Goal: Navigation & Orientation: Find specific page/section

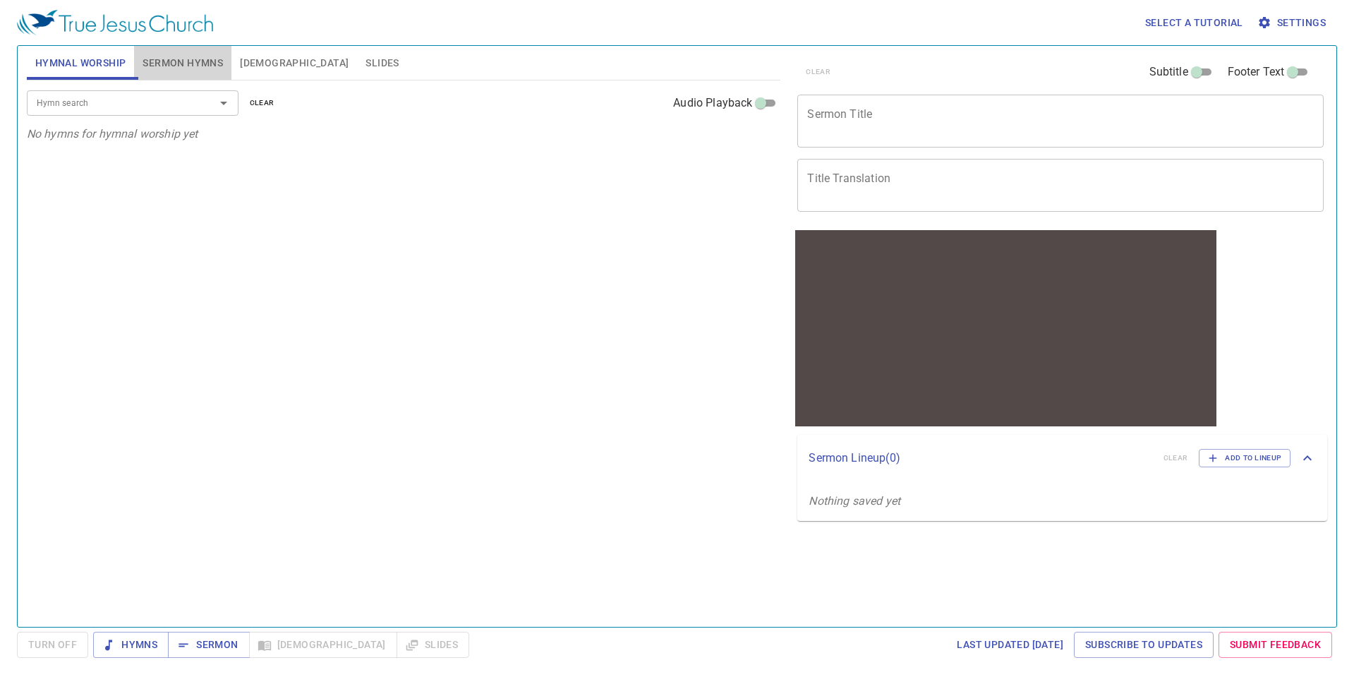
click at [188, 59] on span "Sermon Hymns" at bounding box center [183, 63] width 80 height 18
drag, startPoint x: 262, startPoint y: 59, endPoint x: 115, endPoint y: 60, distance: 147.5
click at [262, 59] on span "Bible" at bounding box center [294, 63] width 109 height 18
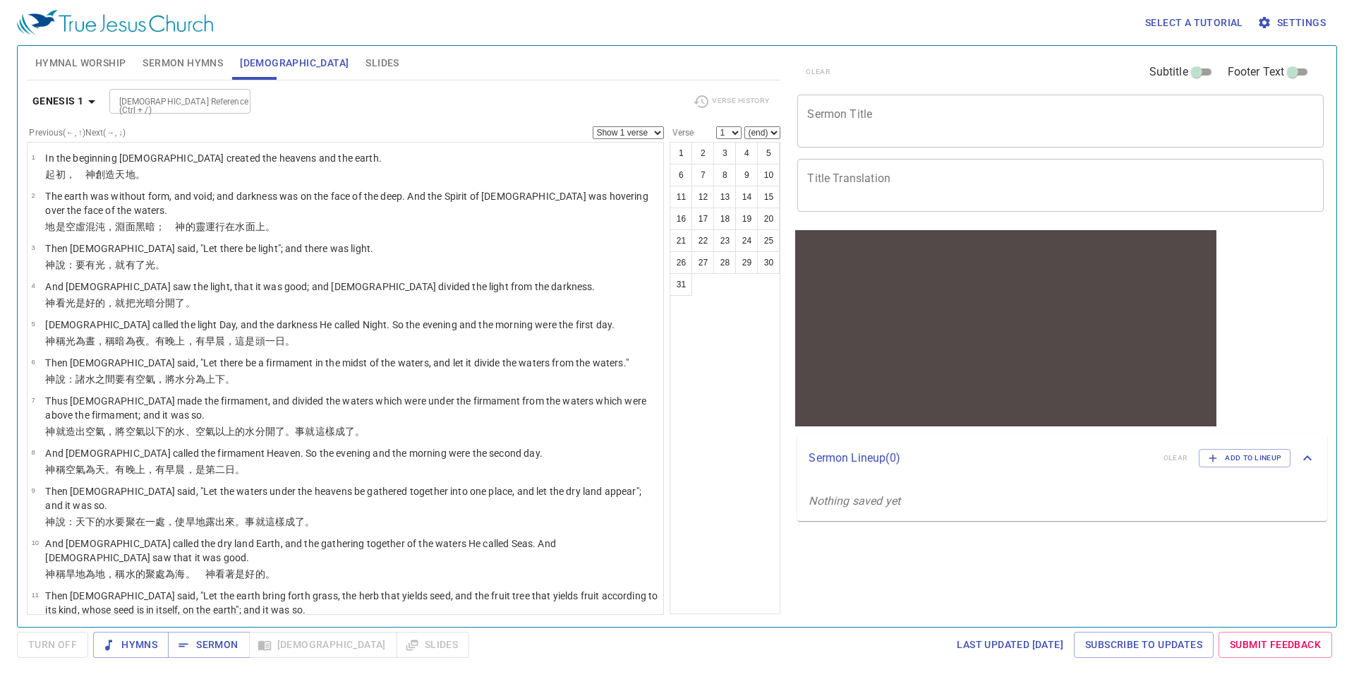
click at [102, 57] on span "Hymnal Worship" at bounding box center [80, 63] width 91 height 18
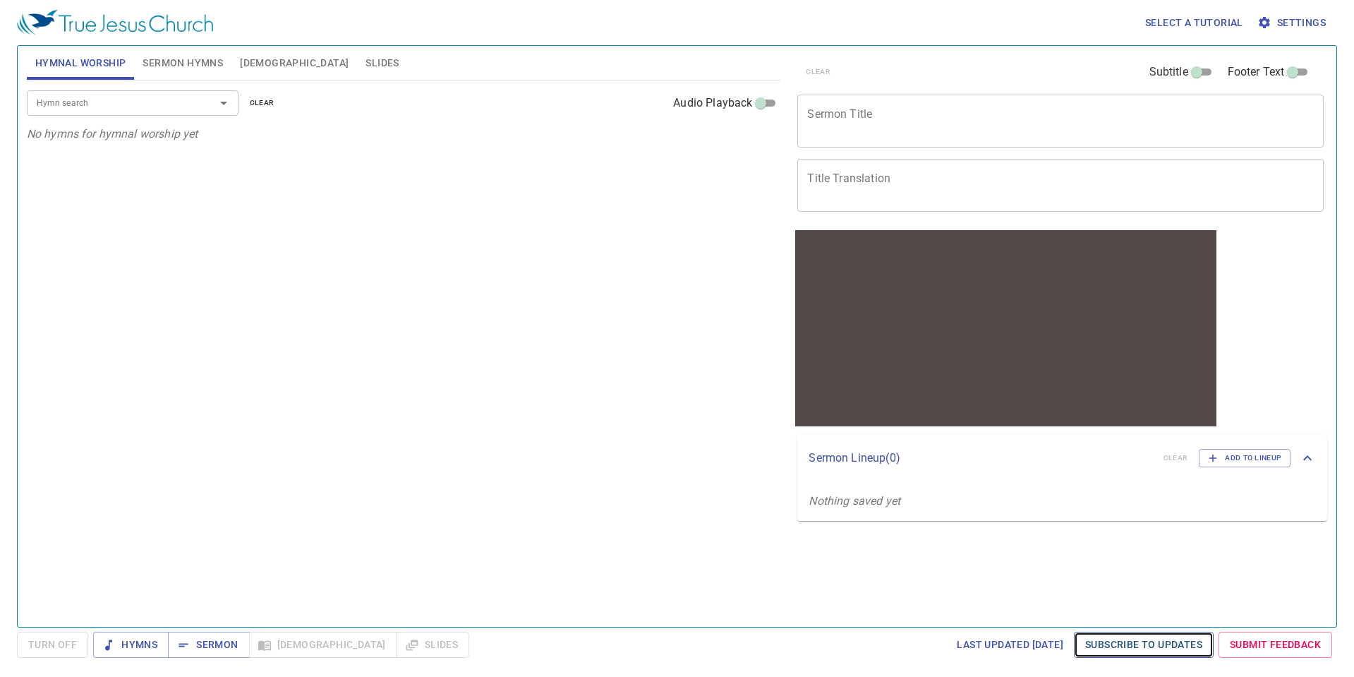
click at [1147, 642] on span "Subscribe to Updates" at bounding box center [1143, 645] width 117 height 18
click at [1293, 29] on span "Settings" at bounding box center [1293, 23] width 66 height 18
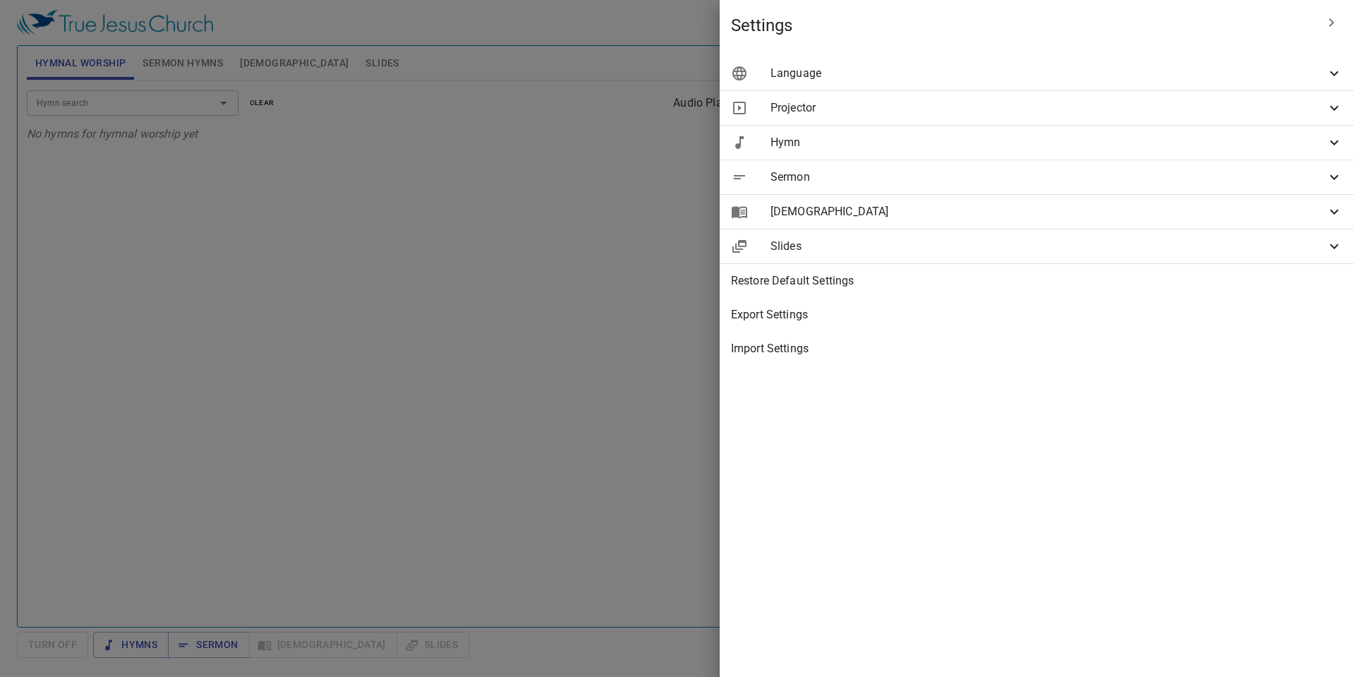
click at [766, 37] on div at bounding box center [677, 338] width 1354 height 677
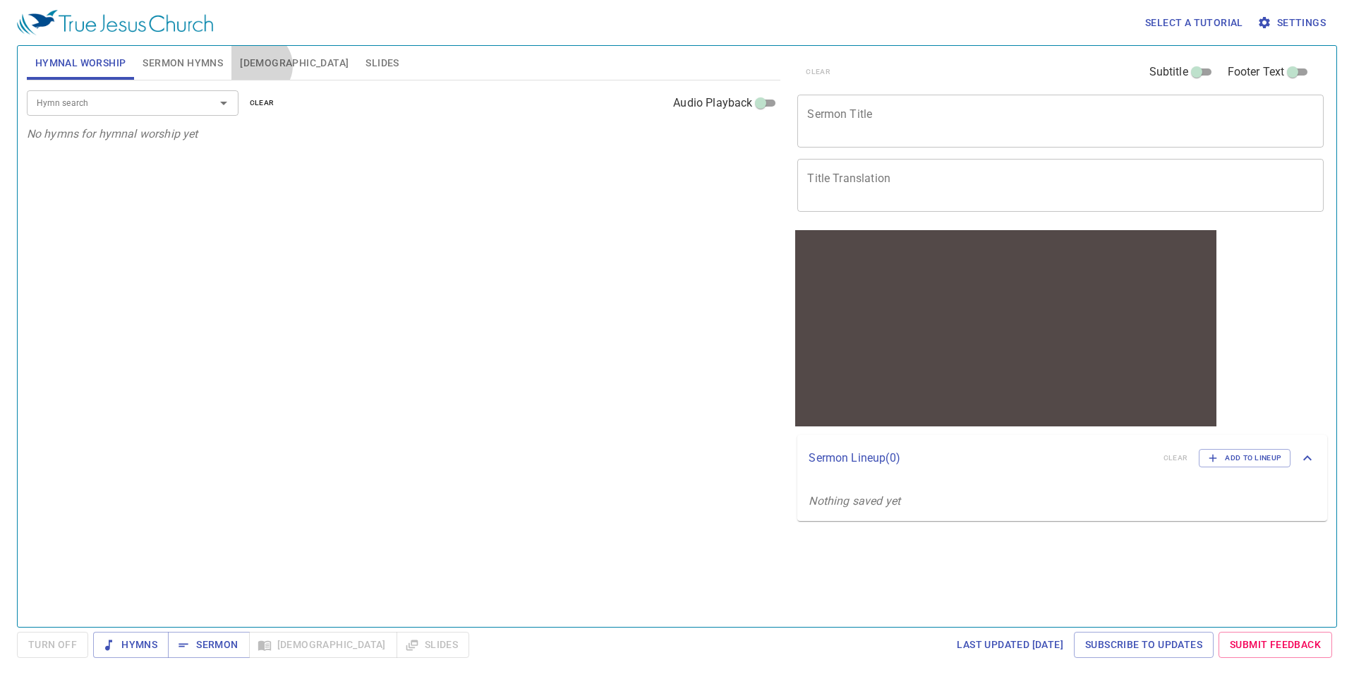
click at [258, 67] on span "Bible" at bounding box center [294, 63] width 109 height 18
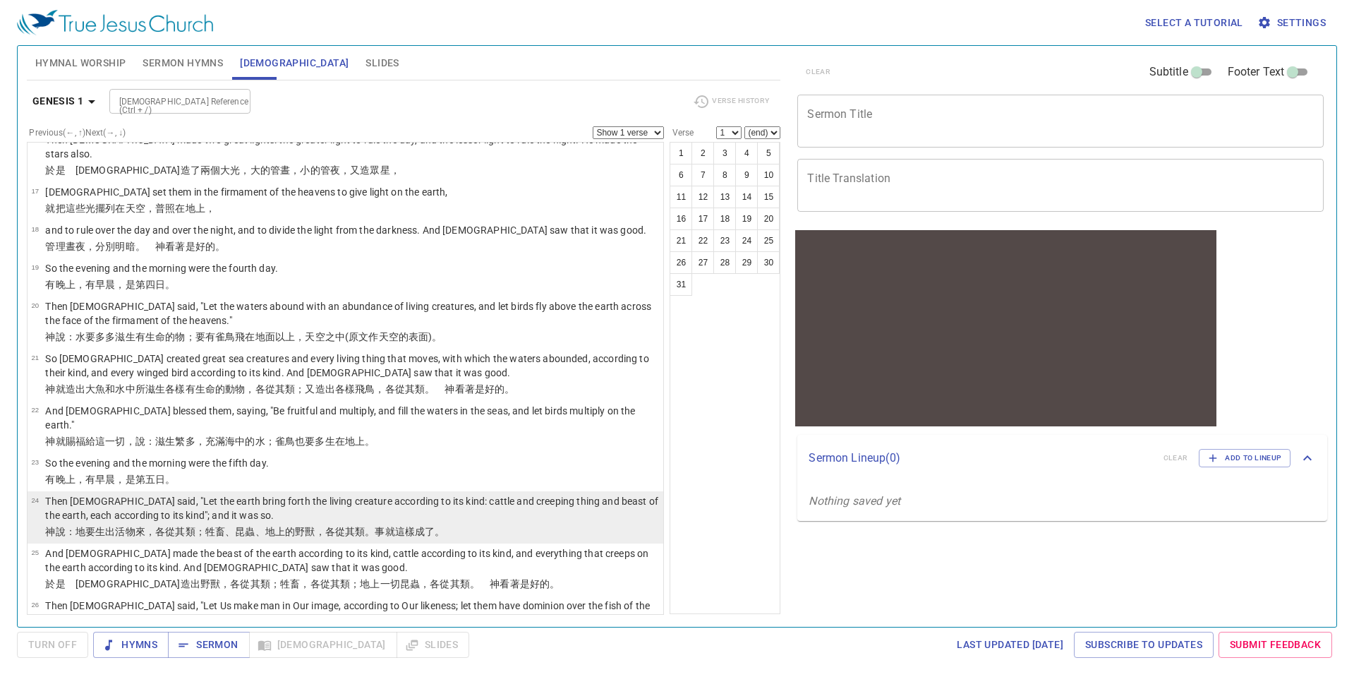
scroll to position [904, 0]
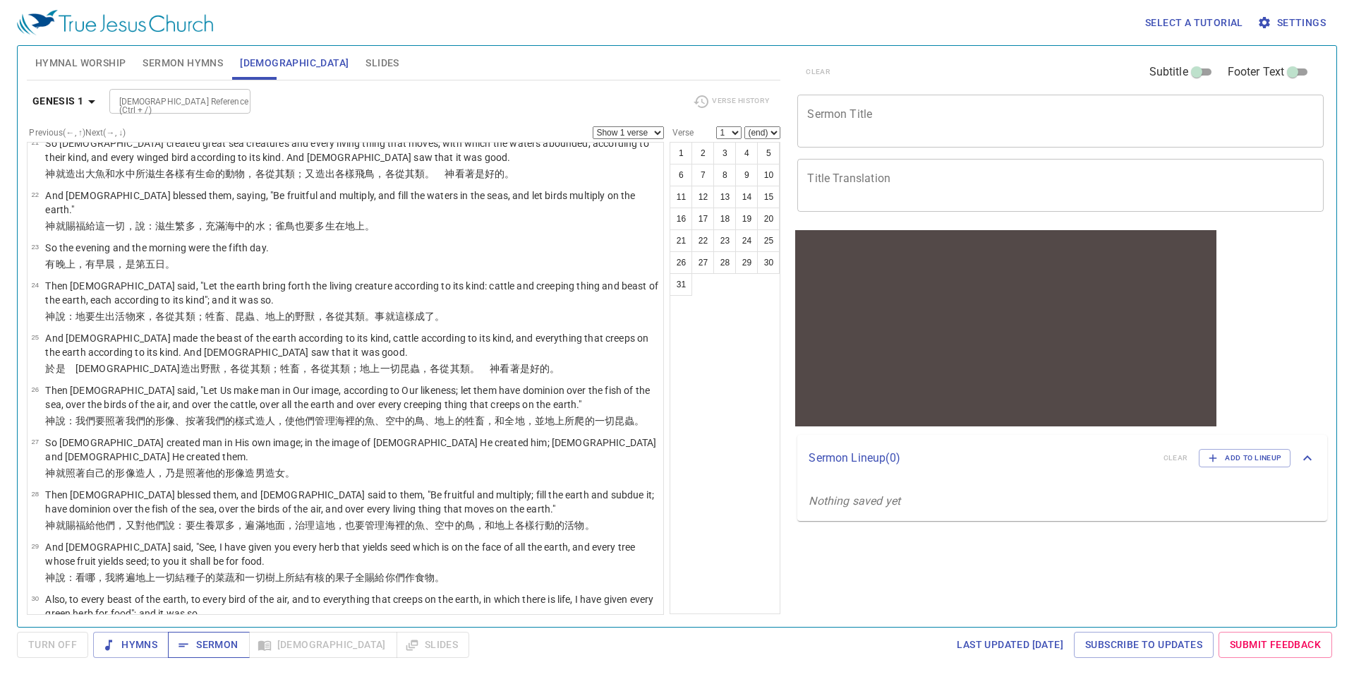
click at [230, 644] on span "Sermon" at bounding box center [208, 645] width 59 height 18
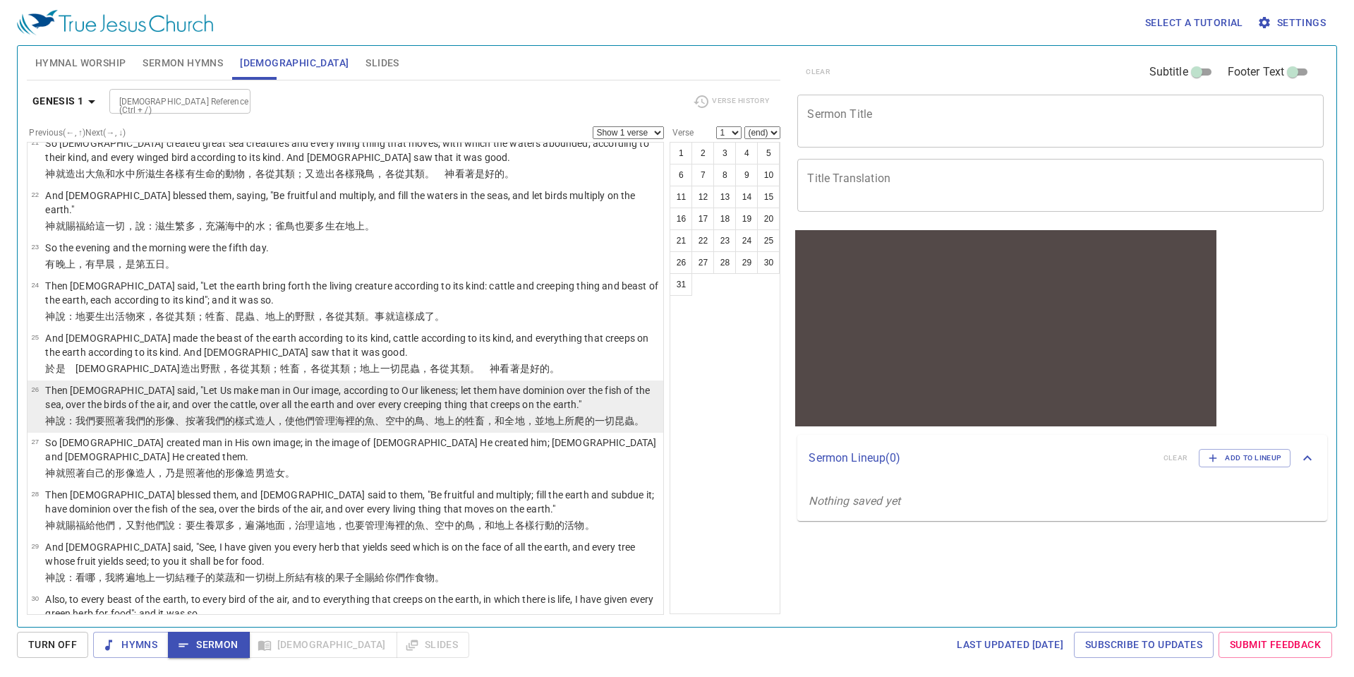
click at [378, 383] on p "Then [DEMOGRAPHIC_DATA] said, "Let Us make man in Our image, according to Our l…" at bounding box center [352, 397] width 614 height 28
select select "26"
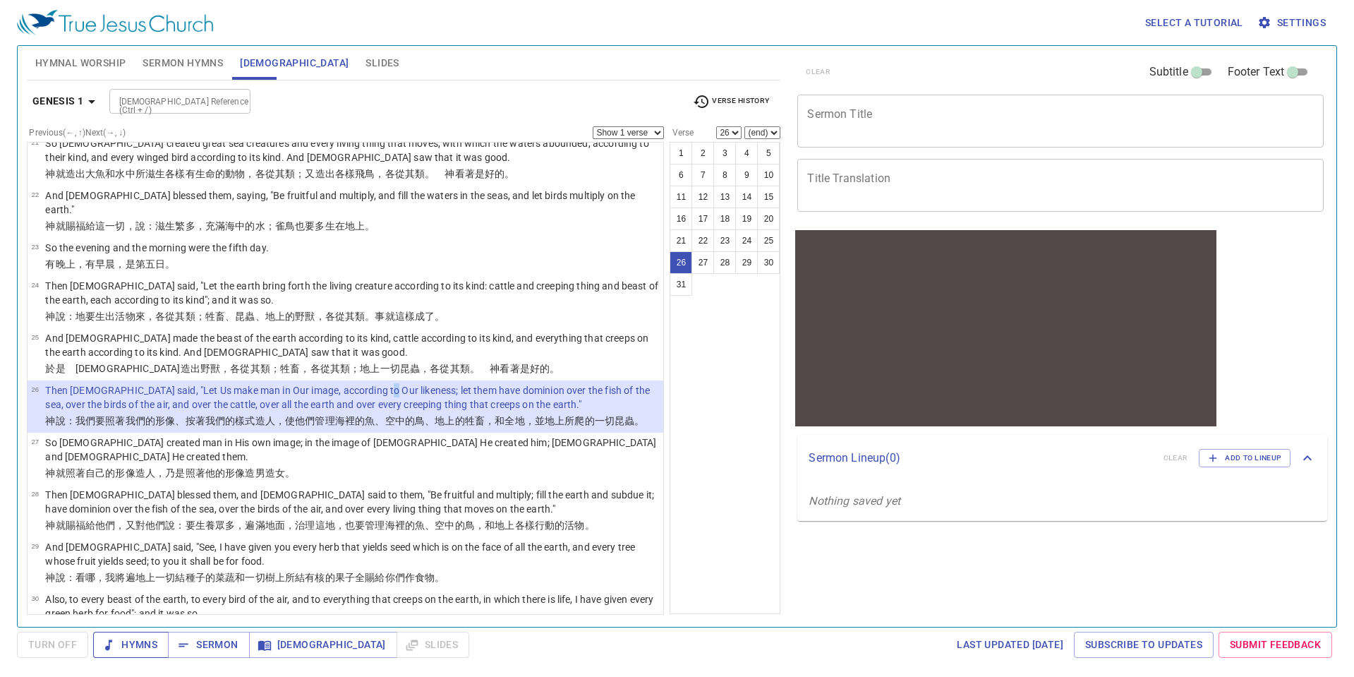
click at [144, 651] on span "Hymns" at bounding box center [130, 645] width 53 height 18
drag, startPoint x: 100, startPoint y: 61, endPoint x: 102, endPoint y: 72, distance: 10.7
click at [100, 61] on span "Hymnal Worship" at bounding box center [80, 63] width 91 height 18
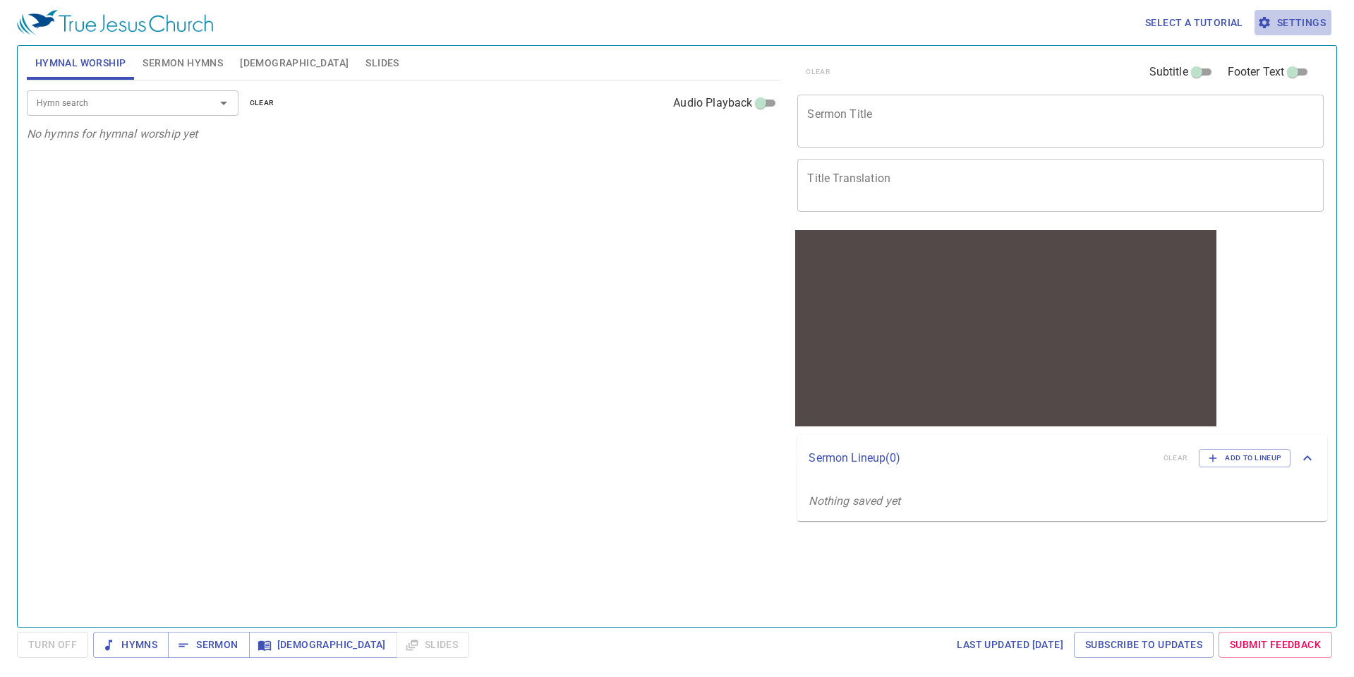
click at [1317, 28] on span "Settings" at bounding box center [1293, 23] width 66 height 18
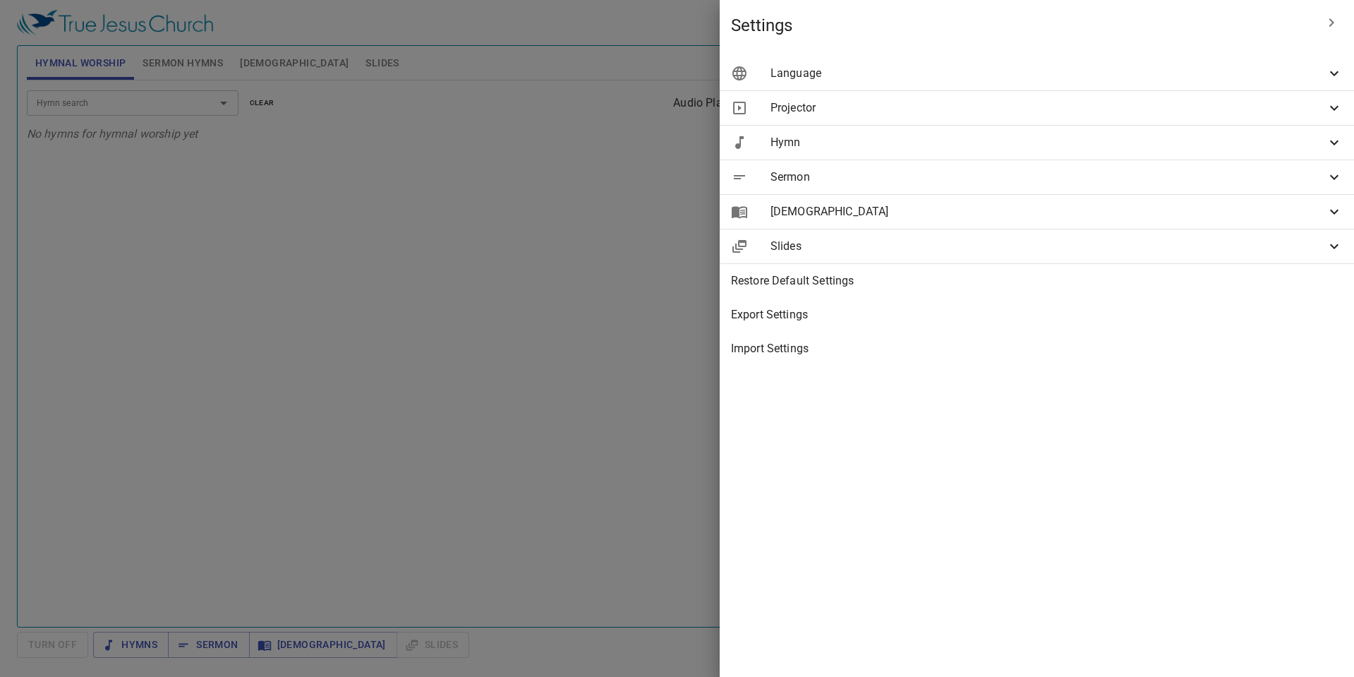
click at [1055, 209] on span "Bible" at bounding box center [1048, 211] width 555 height 17
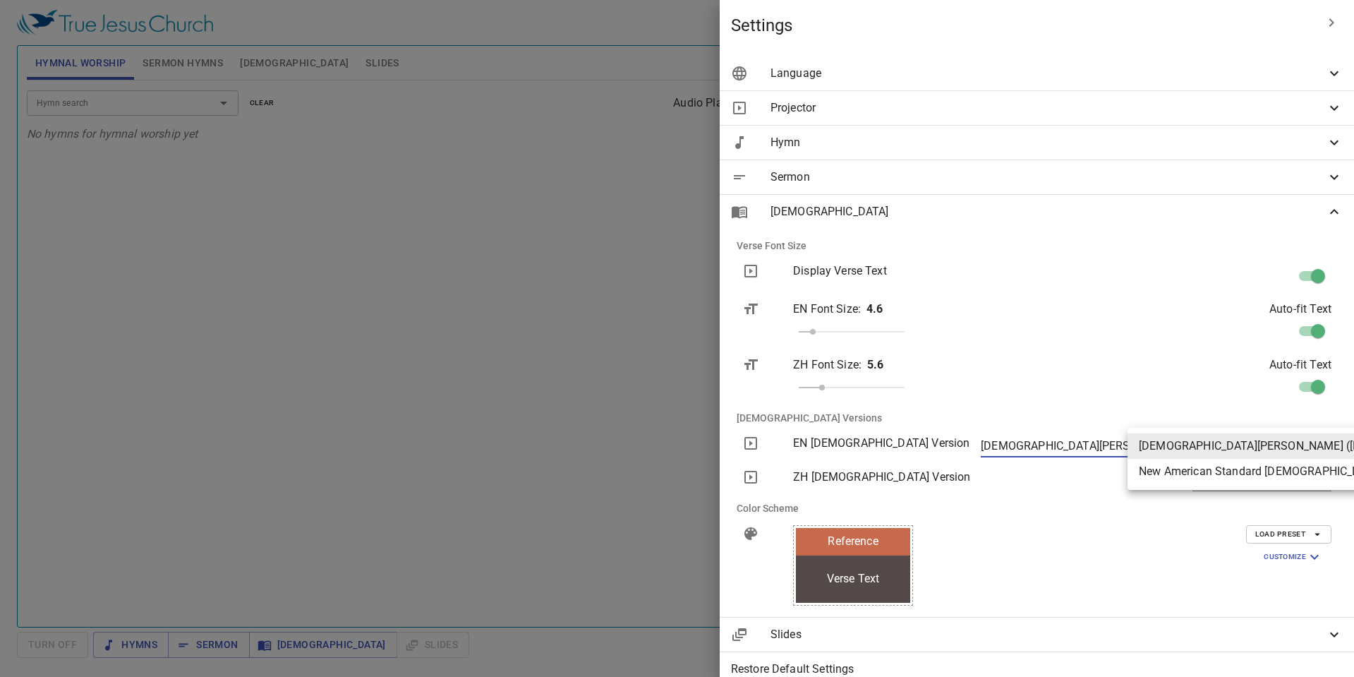
click at [1247, 452] on body "Select a tutorial Settings Hymnal Worship Sermon Hymns Bible Slides Hymn search…" at bounding box center [677, 338] width 1354 height 677
click at [1211, 472] on li "New American Standard Bible (NASB)" at bounding box center [1306, 471] width 356 height 25
type input "nasb"
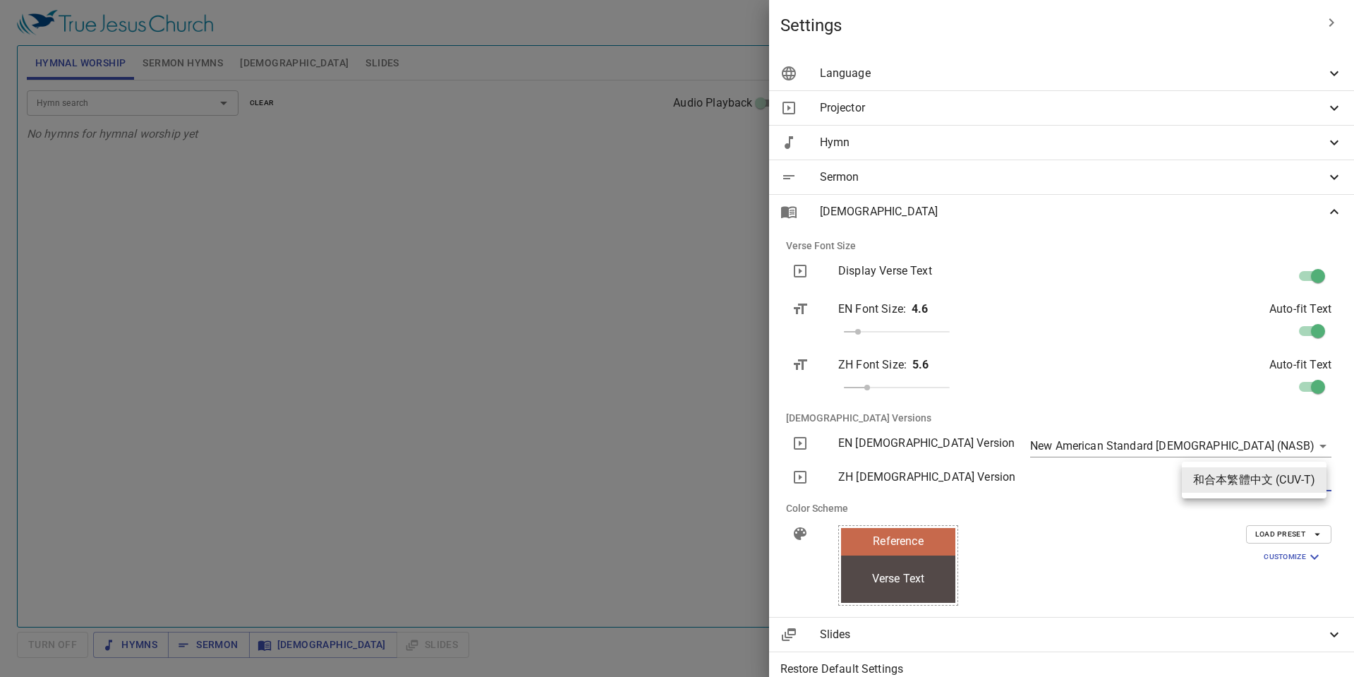
click at [1226, 486] on body "Select a tutorial Settings Hymnal Worship Sermon Hymns Bible Slides Hymn search…" at bounding box center [677, 338] width 1354 height 677
click at [671, 410] on div at bounding box center [677, 338] width 1354 height 677
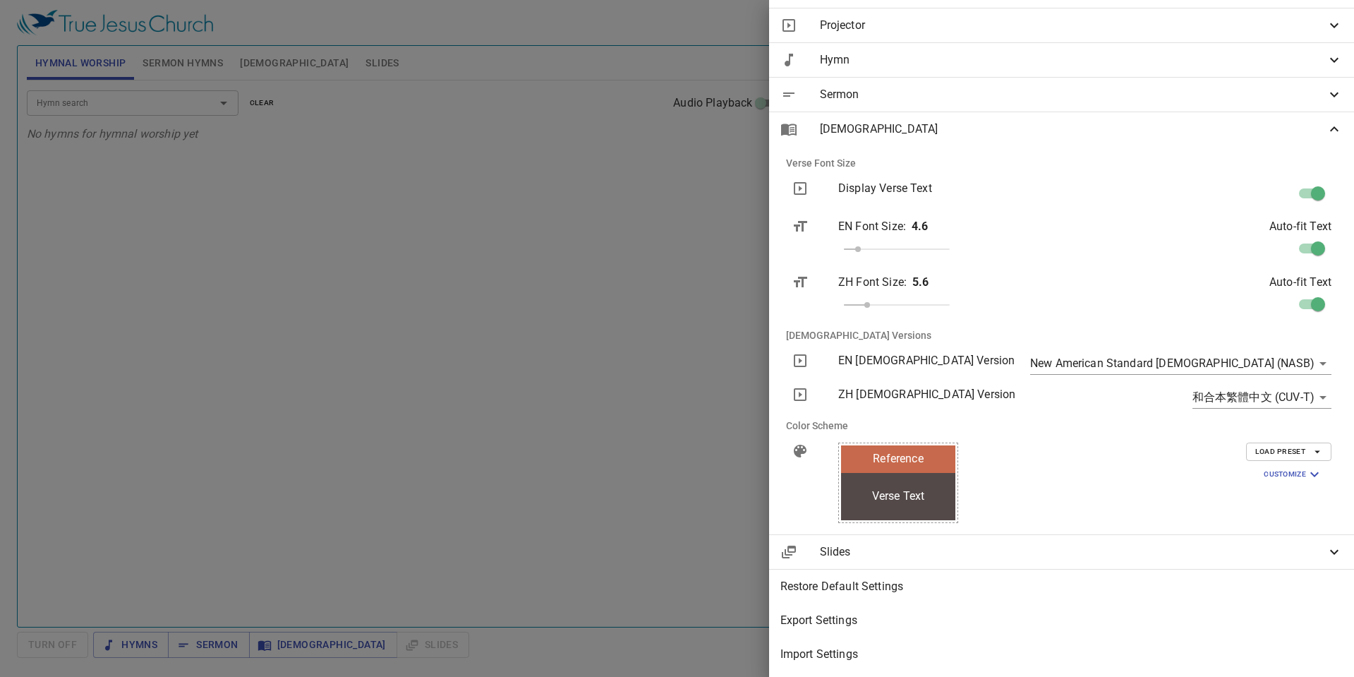
drag, startPoint x: 586, startPoint y: 411, endPoint x: 651, endPoint y: 378, distance: 72.9
click at [586, 410] on div at bounding box center [677, 338] width 1354 height 677
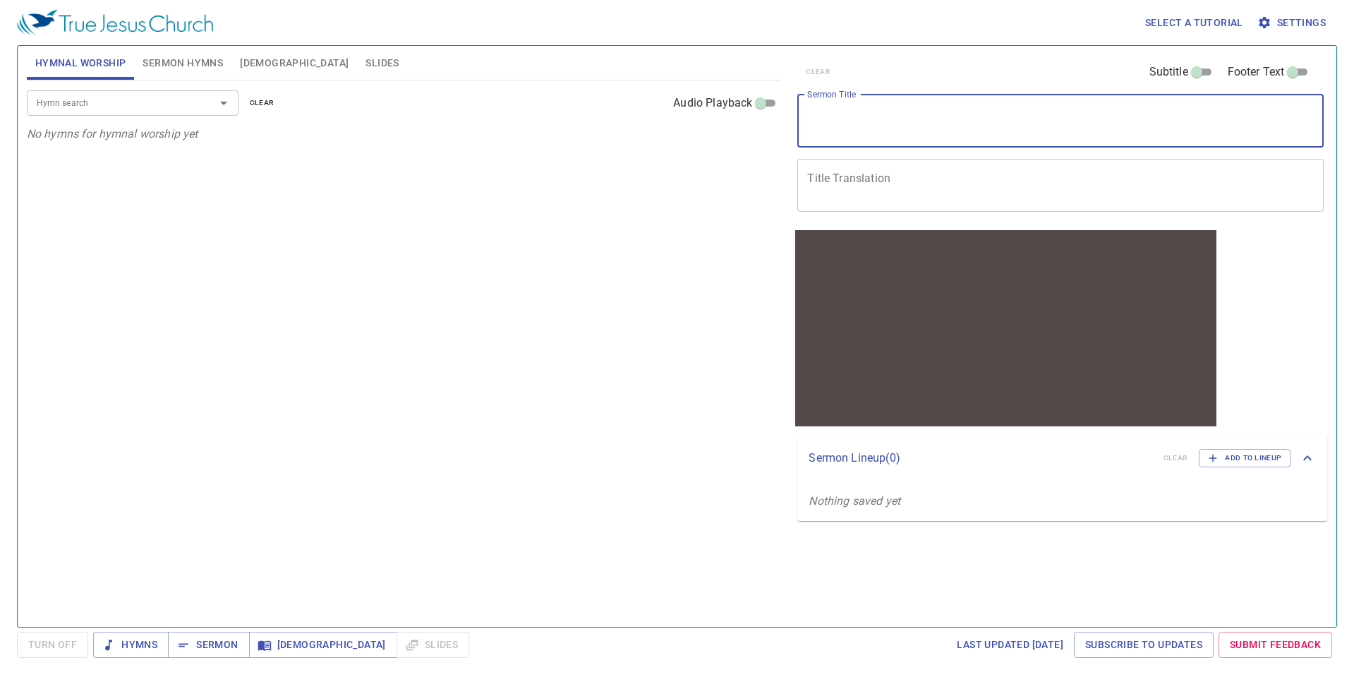
click at [919, 123] on textarea "Sermon Title" at bounding box center [1060, 120] width 507 height 27
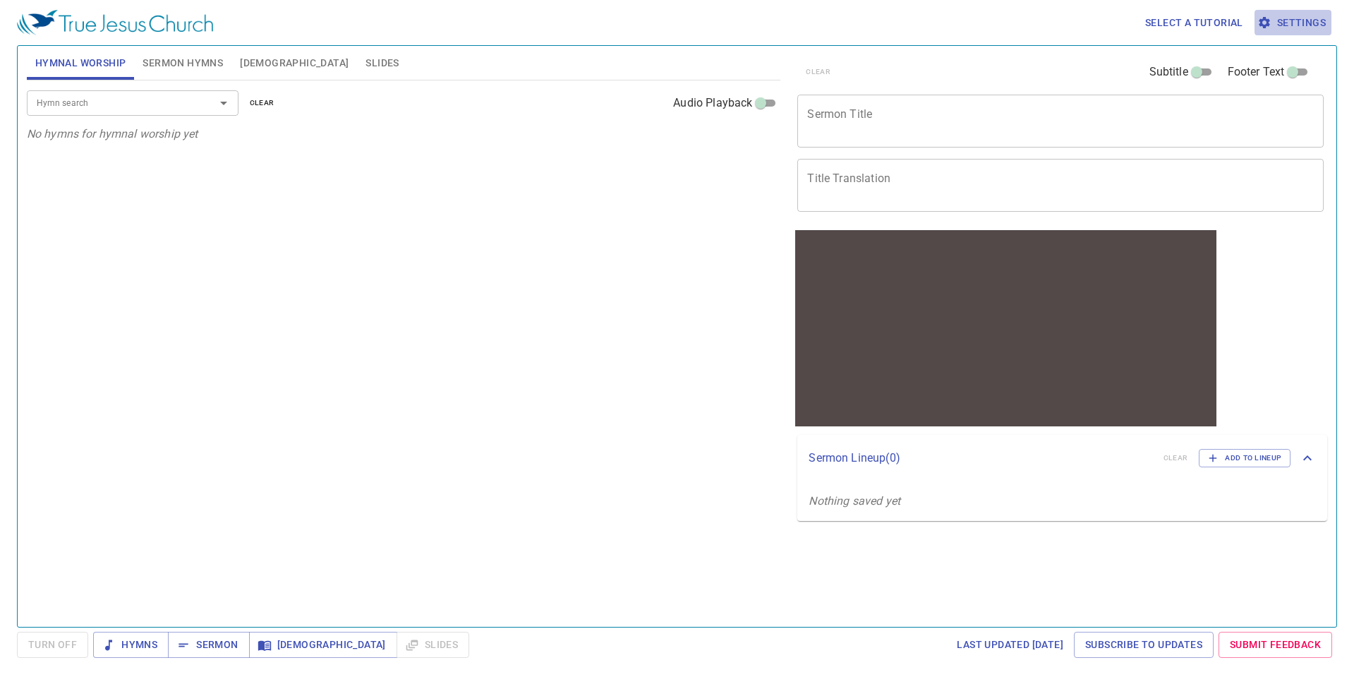
click at [1283, 23] on span "Settings" at bounding box center [1293, 23] width 66 height 18
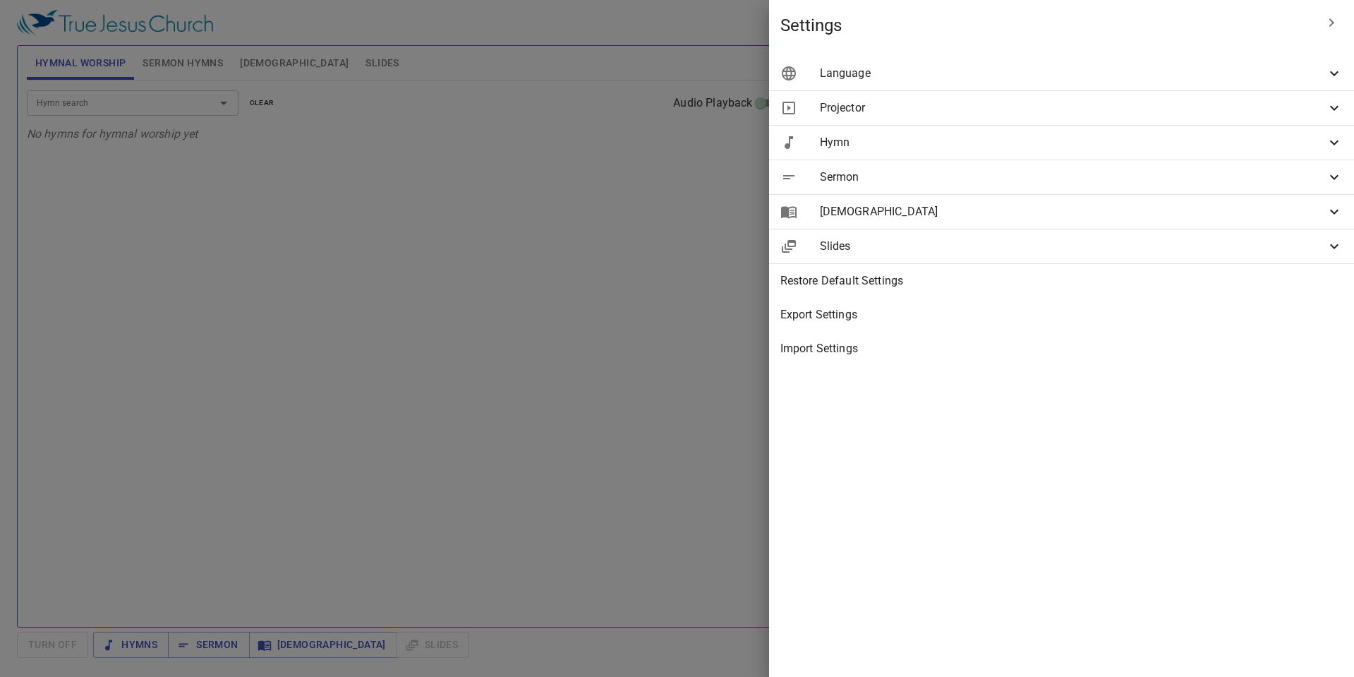
click at [1118, 98] on div "Projector" at bounding box center [1061, 108] width 585 height 34
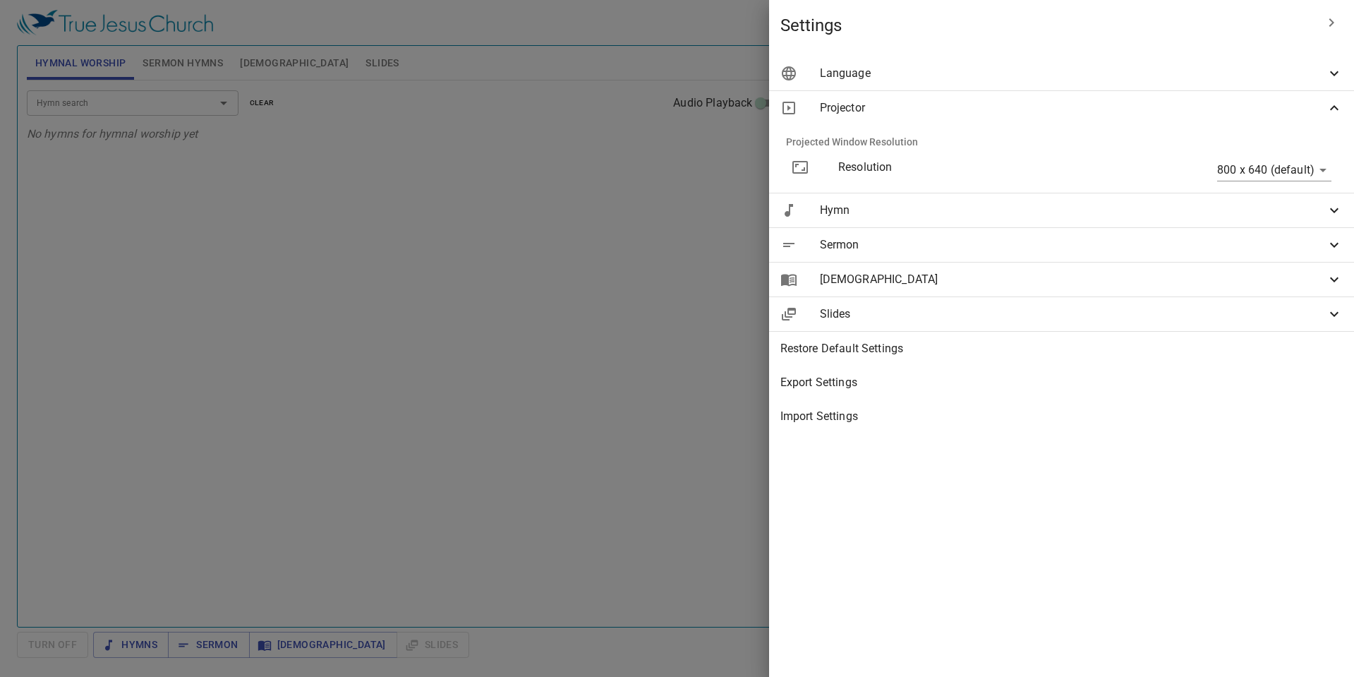
click at [1119, 101] on span "Projector" at bounding box center [1073, 107] width 506 height 17
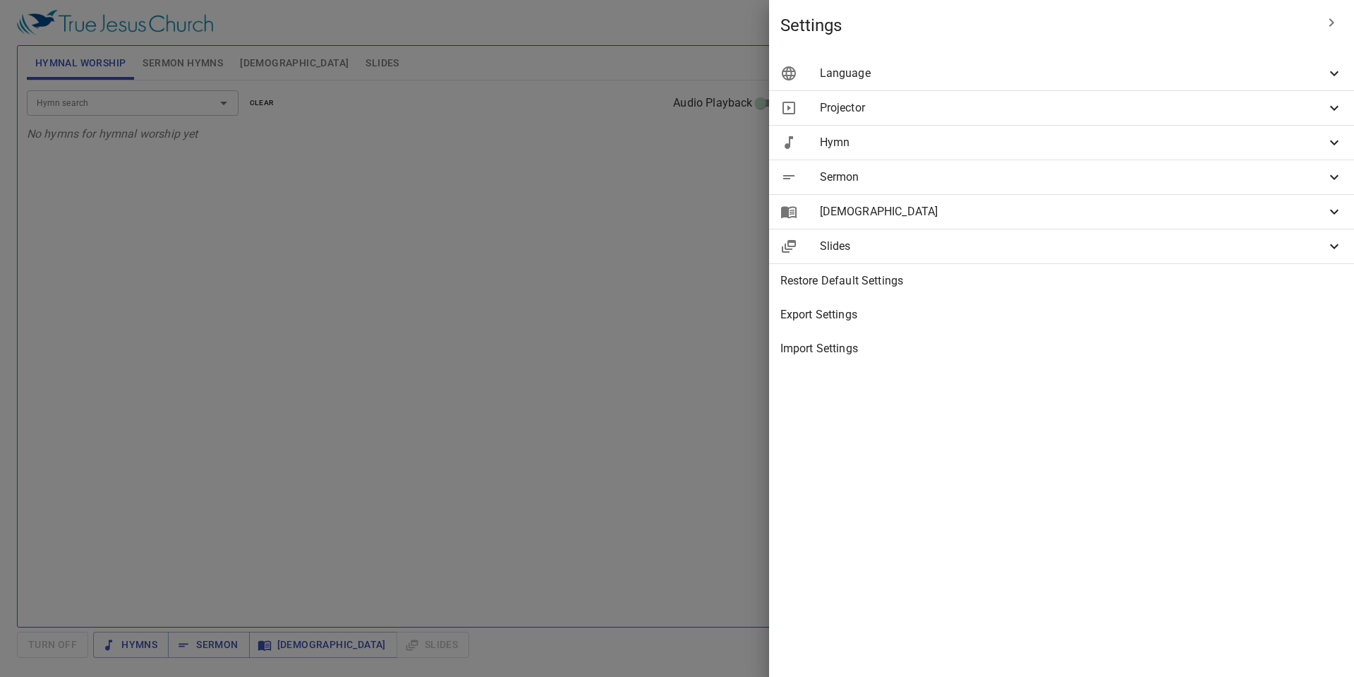
click at [1061, 167] on div "Sermon" at bounding box center [1061, 177] width 585 height 34
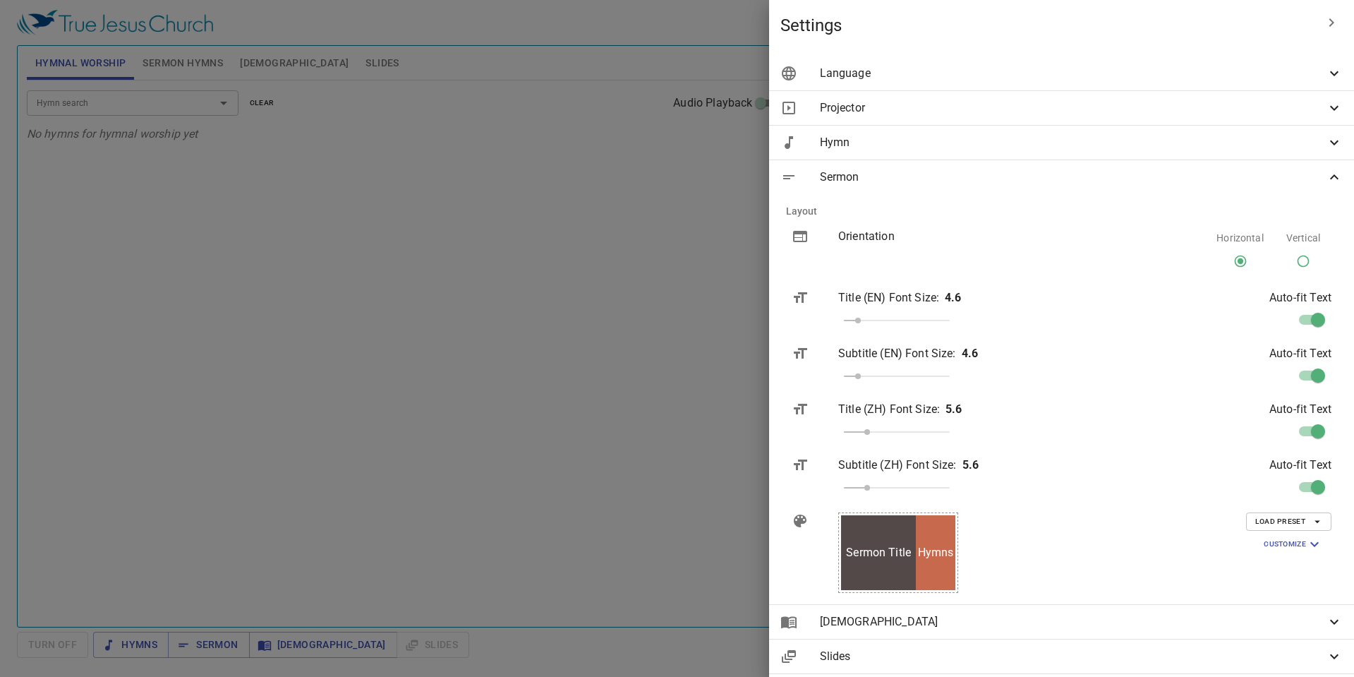
scroll to position [114, 0]
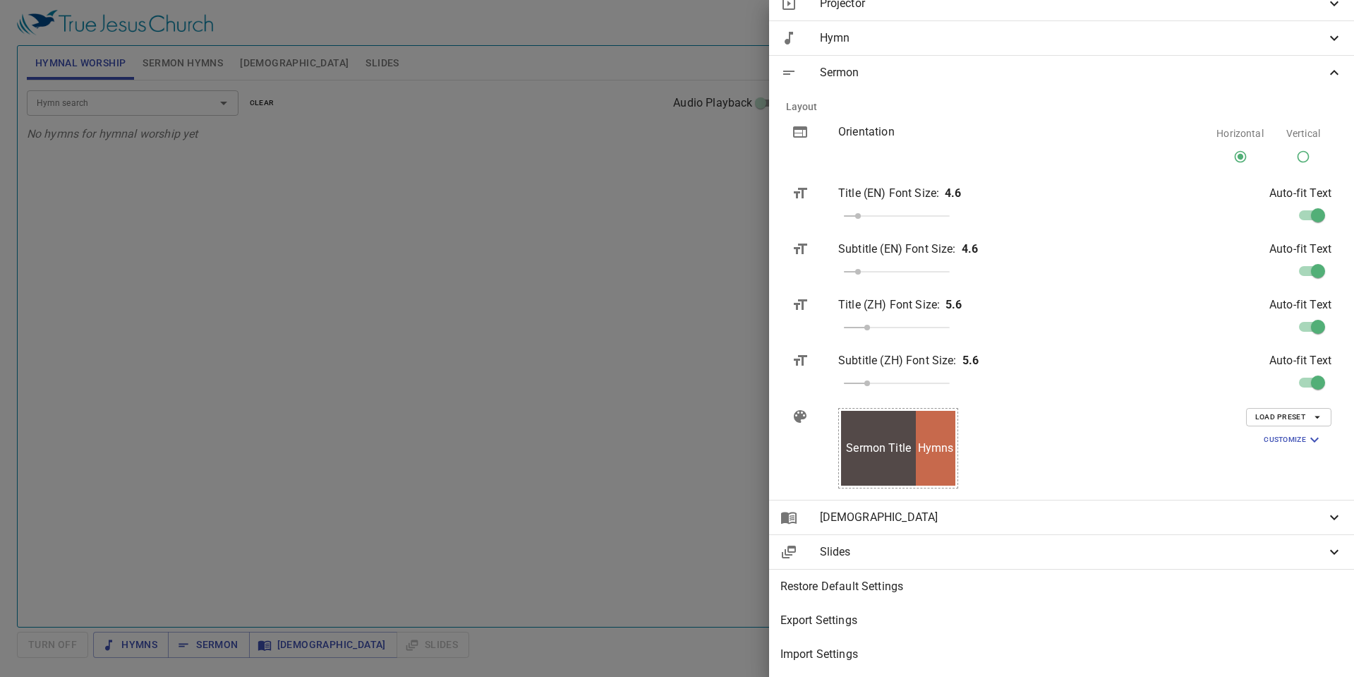
click at [1047, 512] on span "Bible" at bounding box center [1073, 517] width 506 height 17
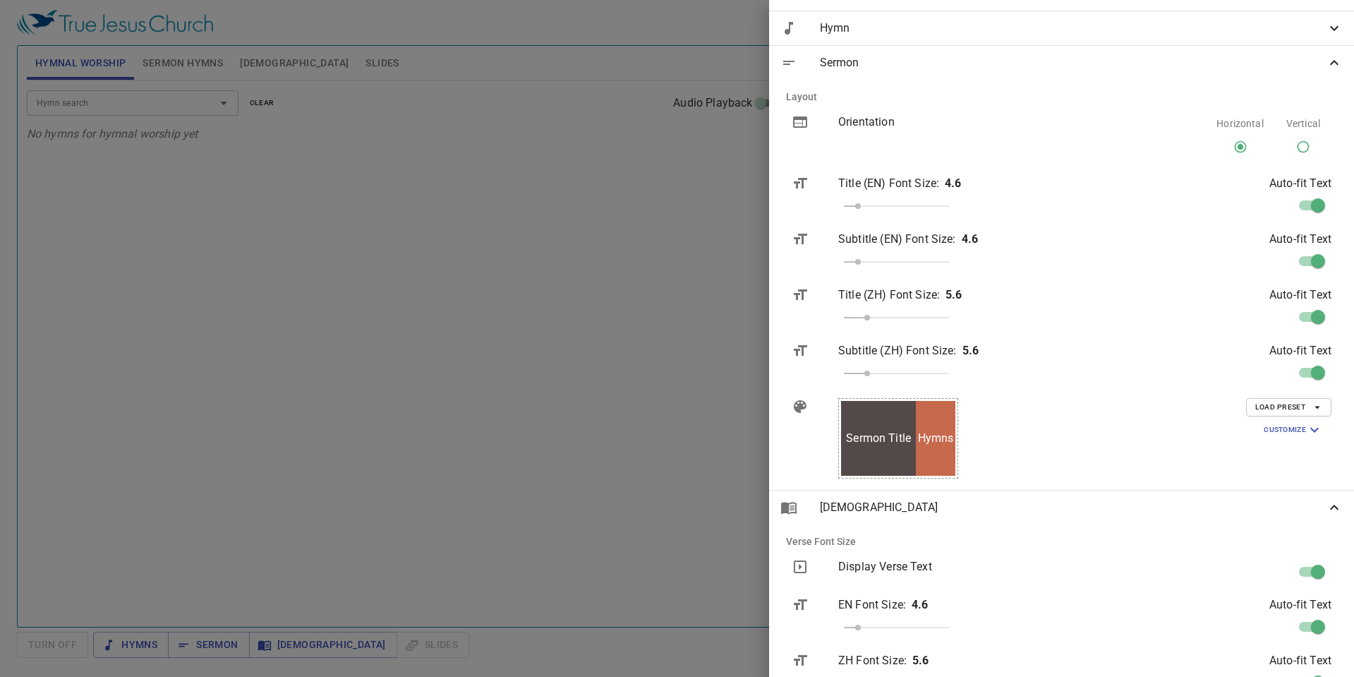
scroll to position [502, 0]
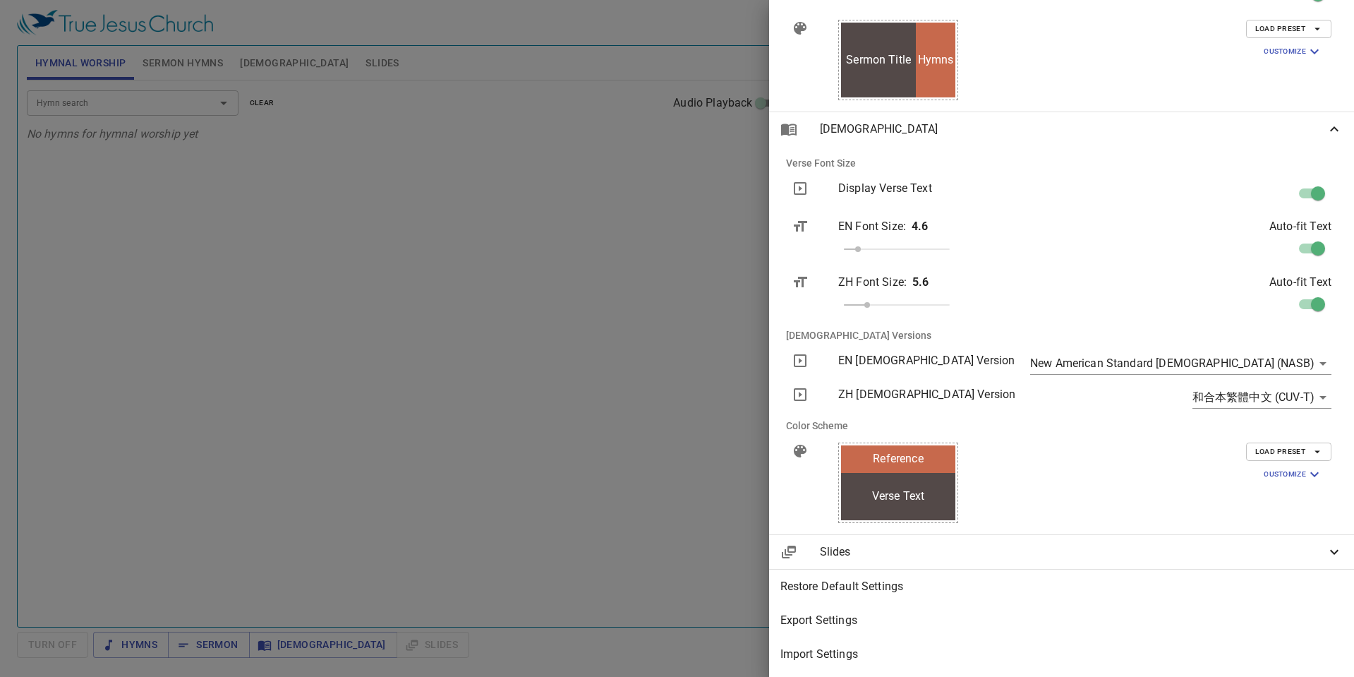
click at [762, 98] on div at bounding box center [677, 338] width 1354 height 677
